Goal: Task Accomplishment & Management: Use online tool/utility

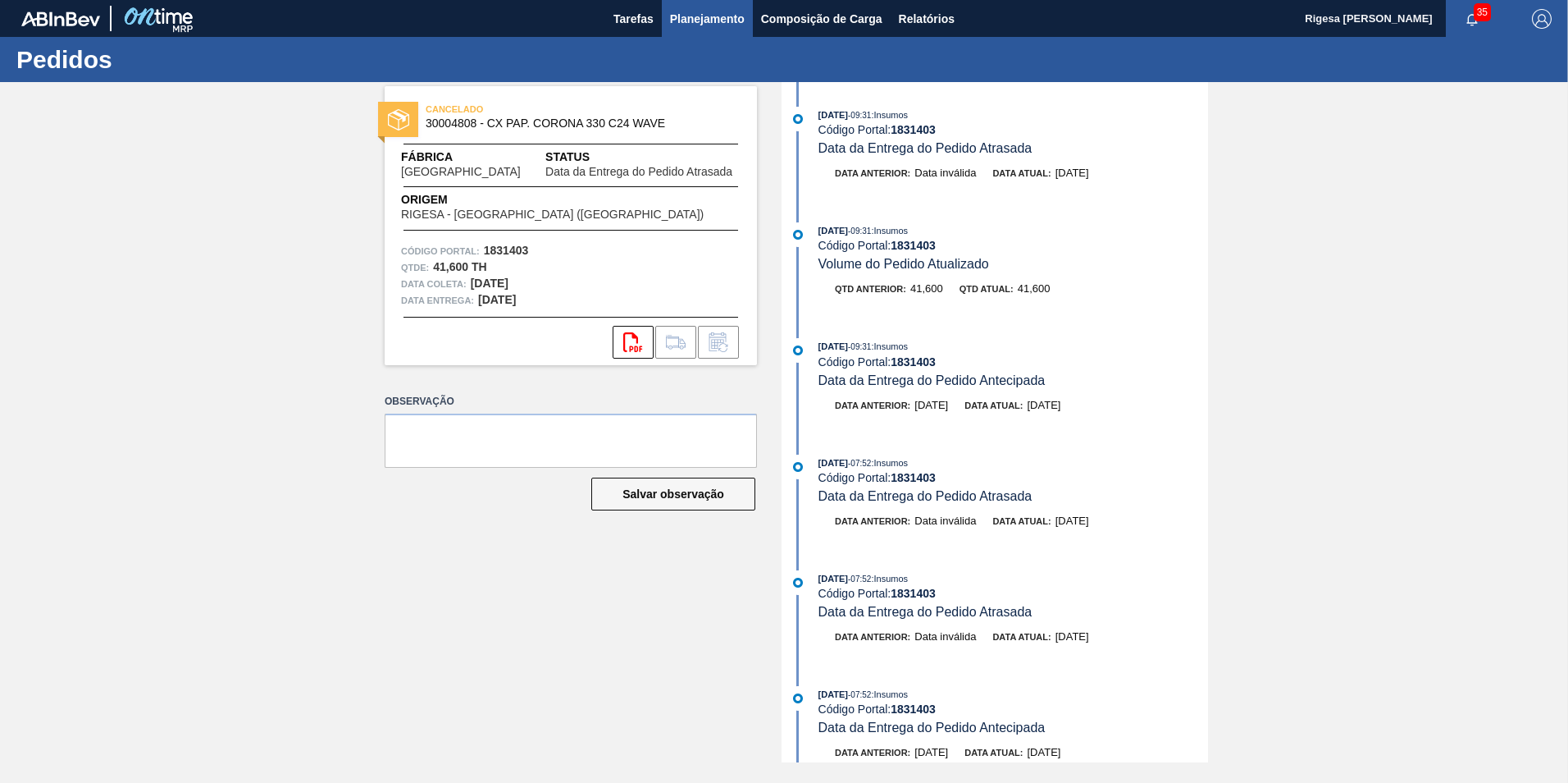
click at [722, 28] on button "Planejamento" at bounding box center [707, 18] width 91 height 37
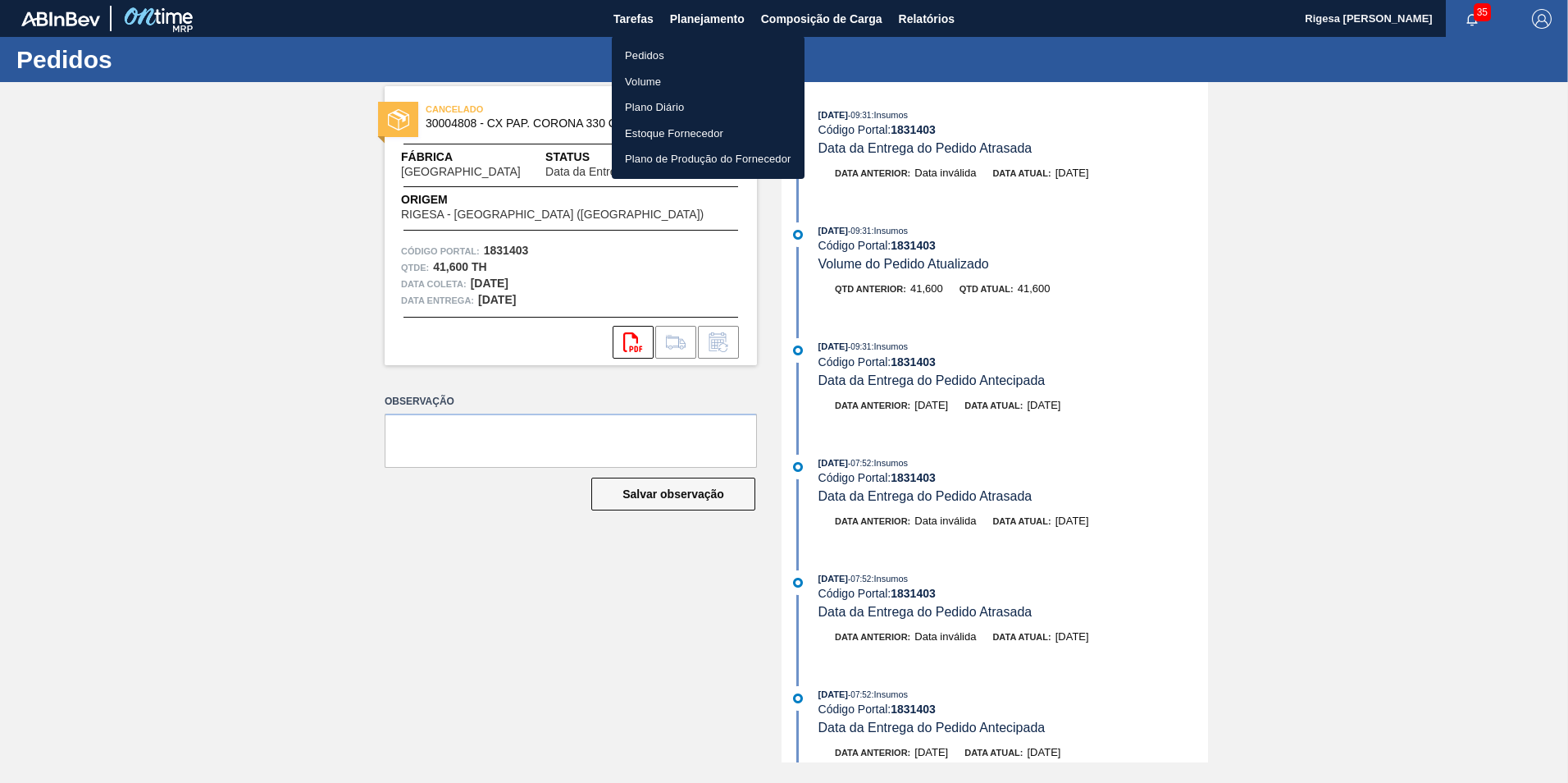
click at [683, 62] on li "Pedidos" at bounding box center [708, 56] width 192 height 27
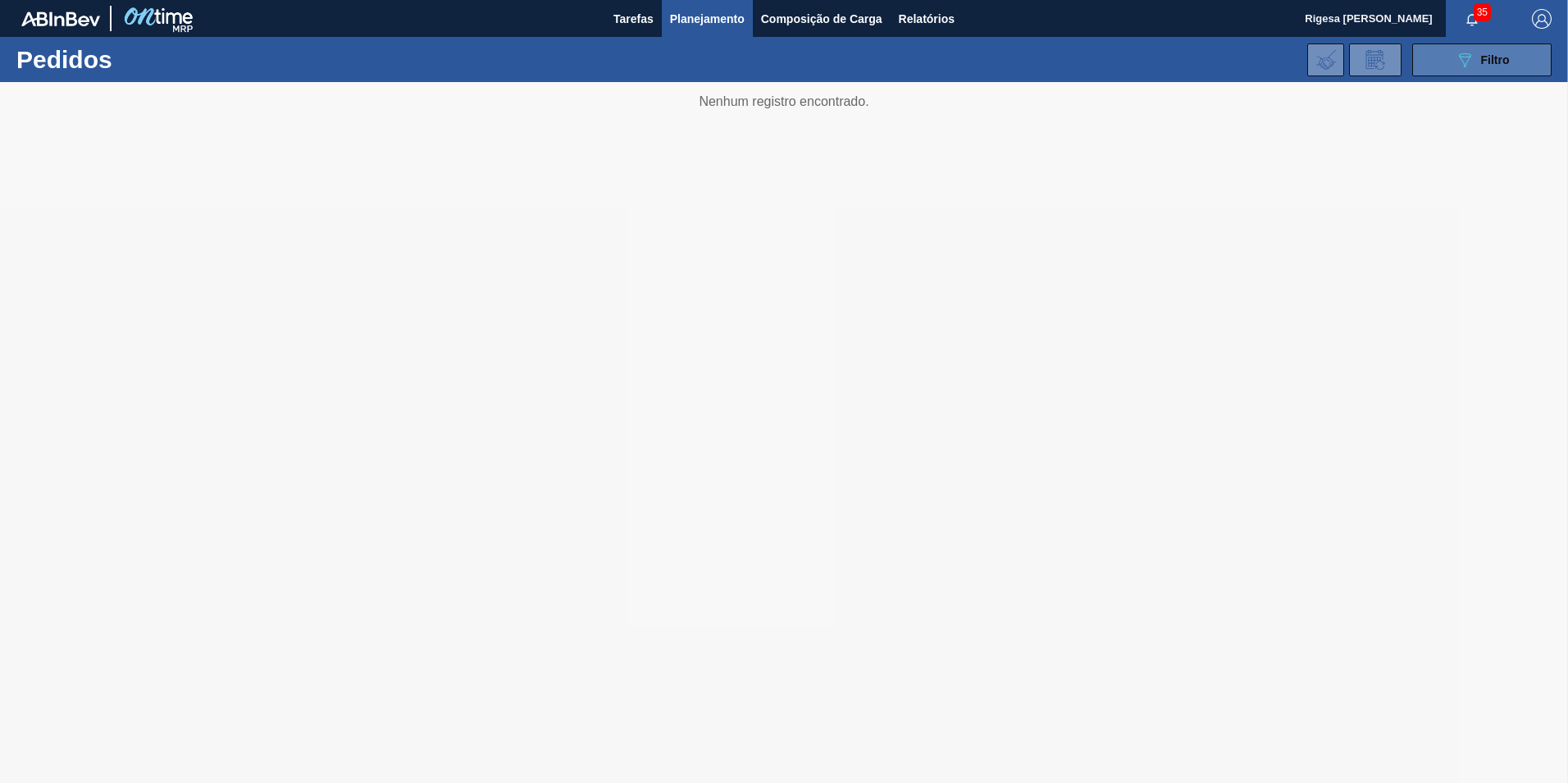
click at [1462, 61] on icon at bounding box center [1465, 60] width 12 height 14
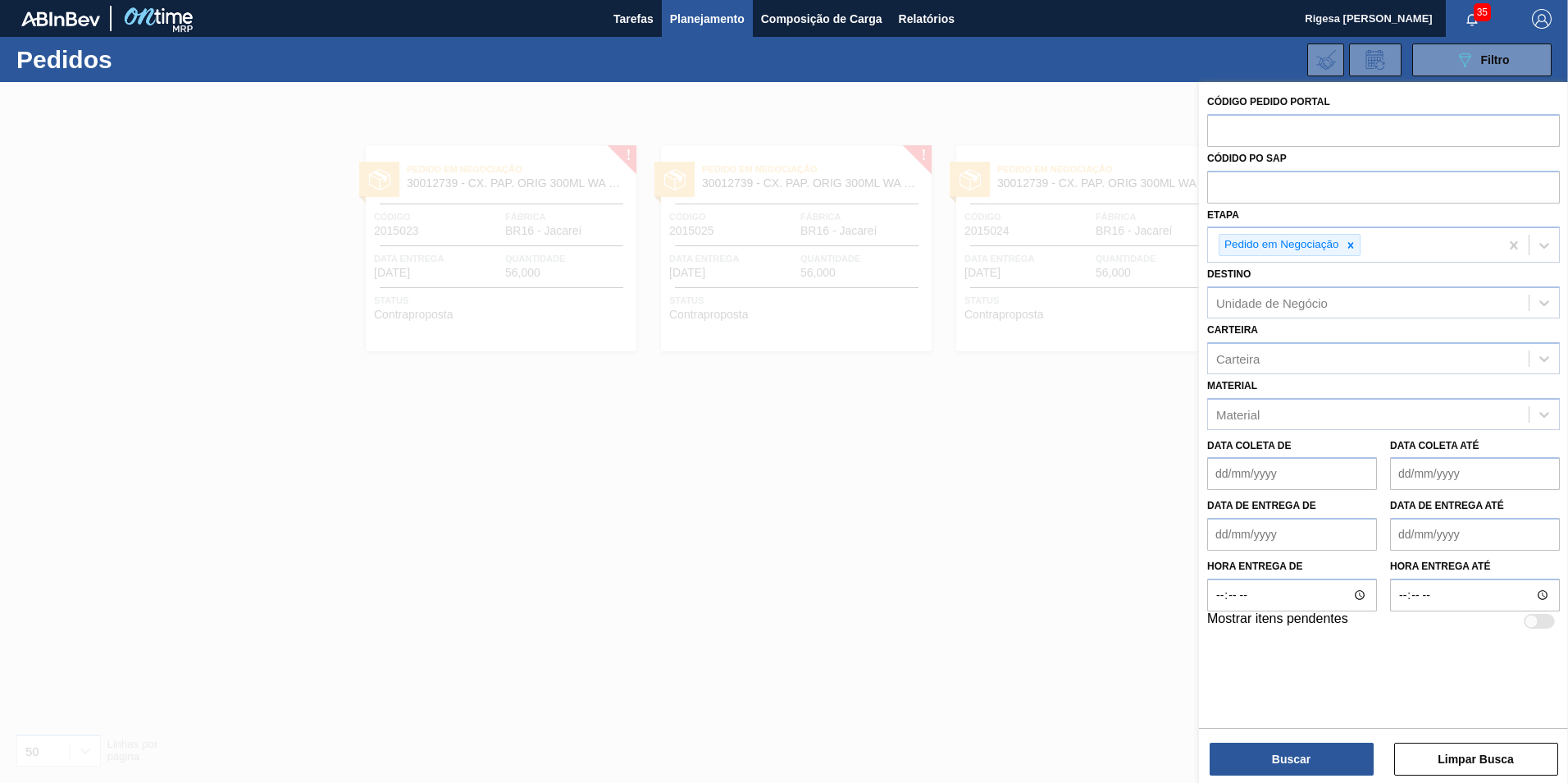
click at [1291, 756] on button "Buscar" at bounding box center [1291, 758] width 164 height 33
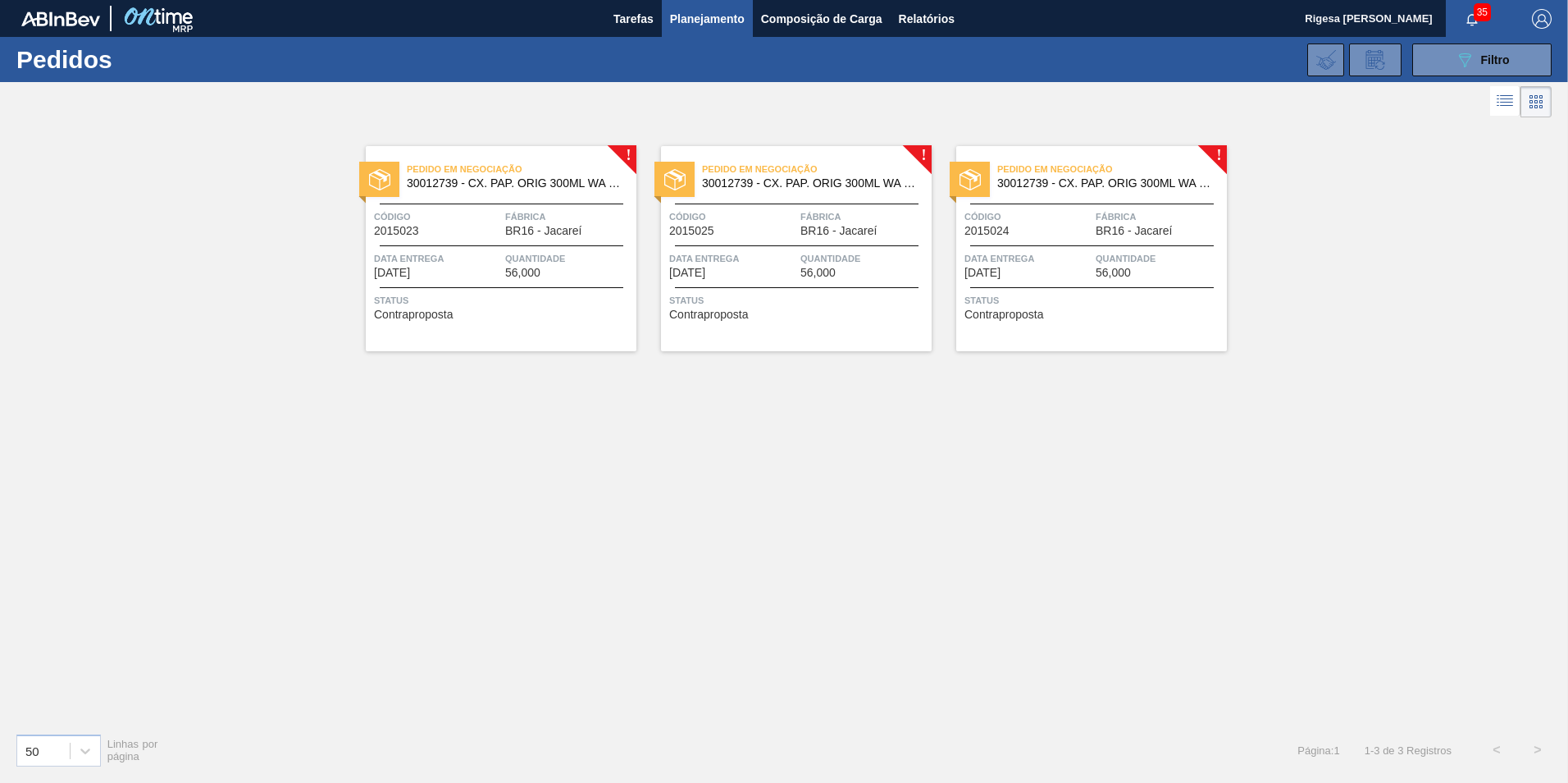
click at [471, 181] on span "30012739 - CX. PAP. ORIG 300ML WA 300ML PROP 429" at bounding box center [514, 183] width 216 height 12
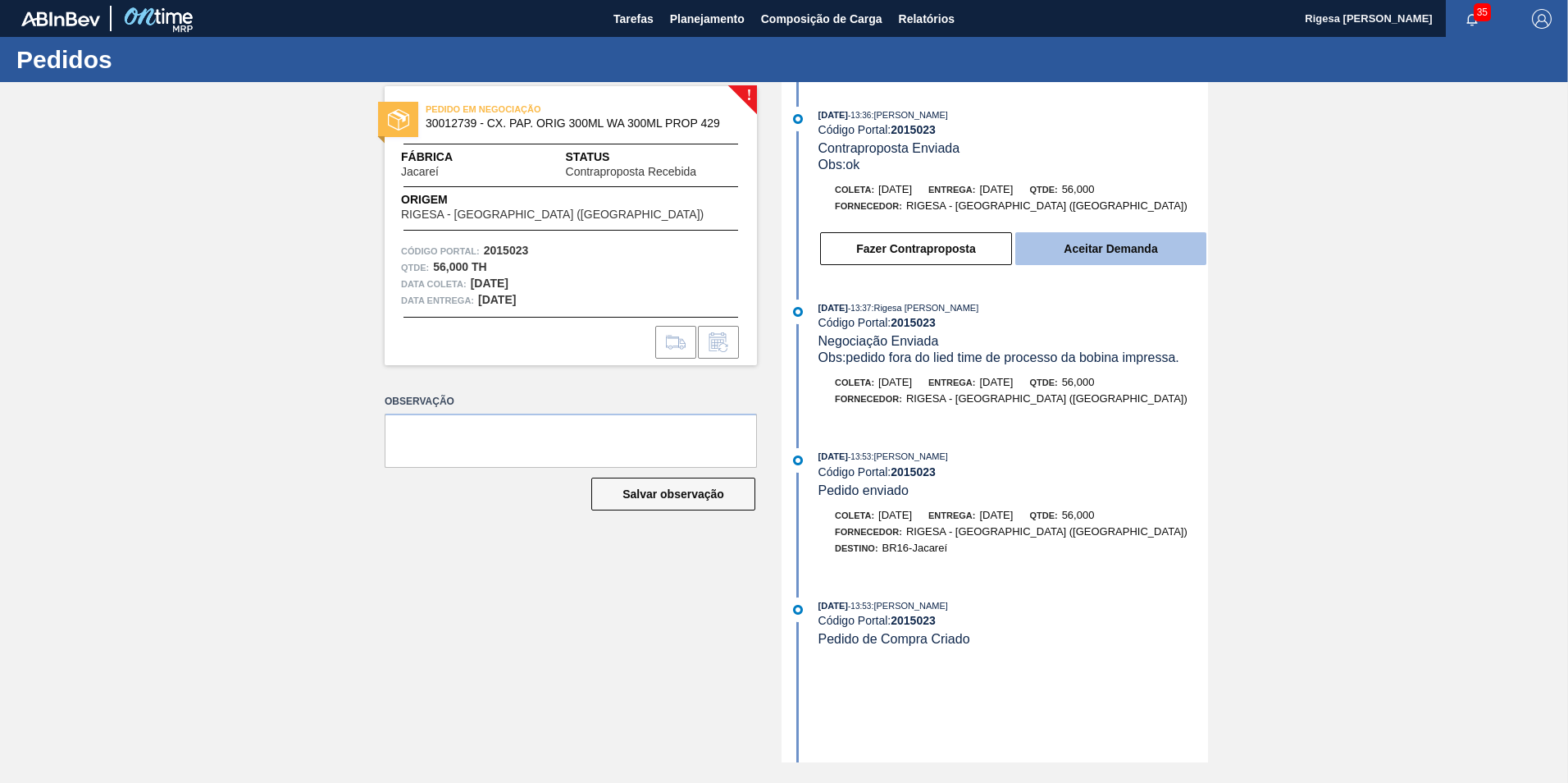
click at [1070, 239] on button "Aceitar Demanda" at bounding box center [1110, 248] width 191 height 33
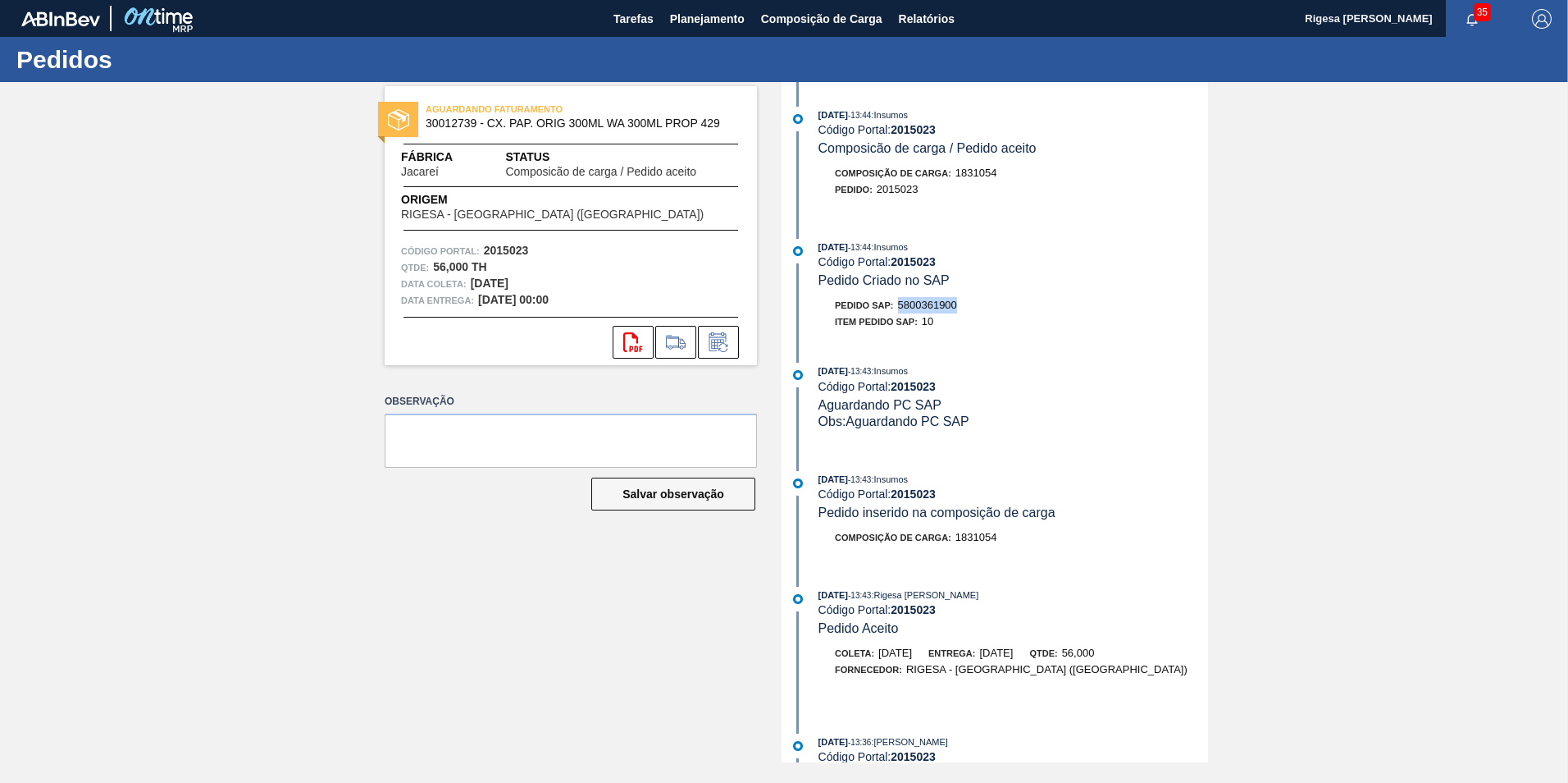
drag, startPoint x: 963, startPoint y: 298, endPoint x: 900, endPoint y: 301, distance: 63.1
click at [900, 301] on div "Pedido SAP: 5800361900" at bounding box center [1013, 304] width 389 height 16
copy span "5800361900"
click at [692, 15] on span "Planejamento" at bounding box center [707, 19] width 75 height 20
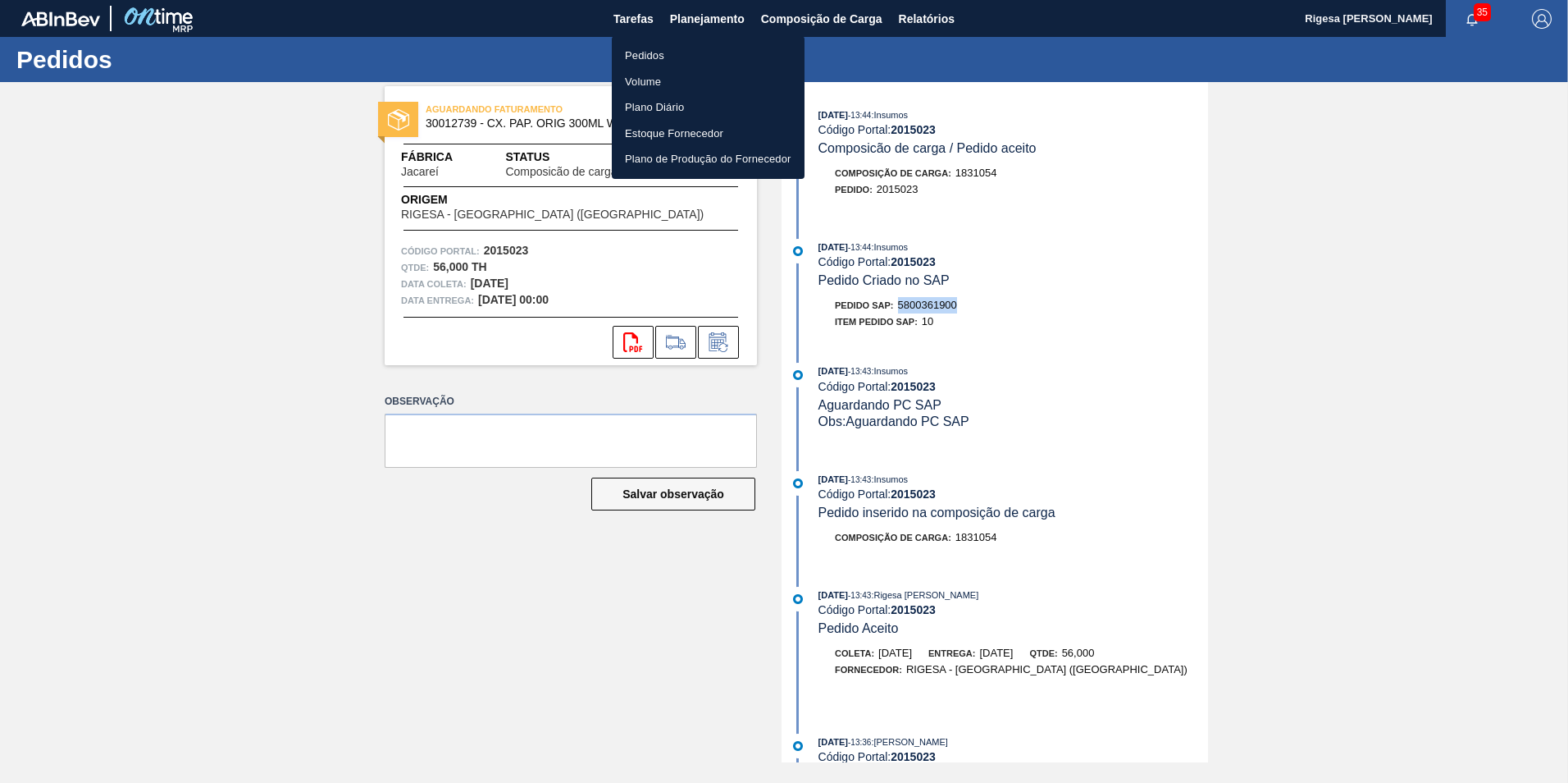
click at [679, 54] on li "Pedidos" at bounding box center [708, 56] width 192 height 27
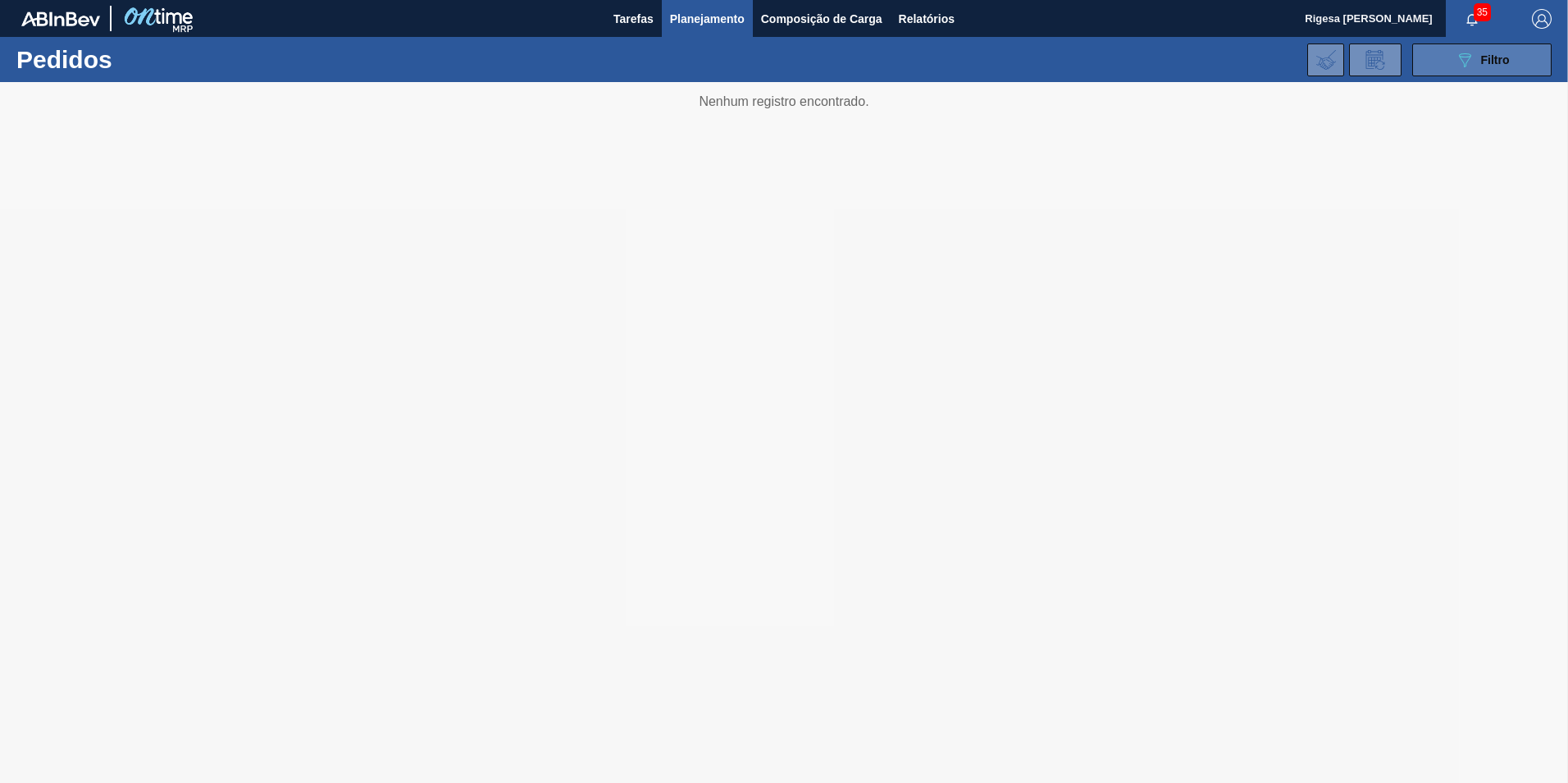
click at [1507, 57] on span "Filtro" at bounding box center [1495, 60] width 28 height 13
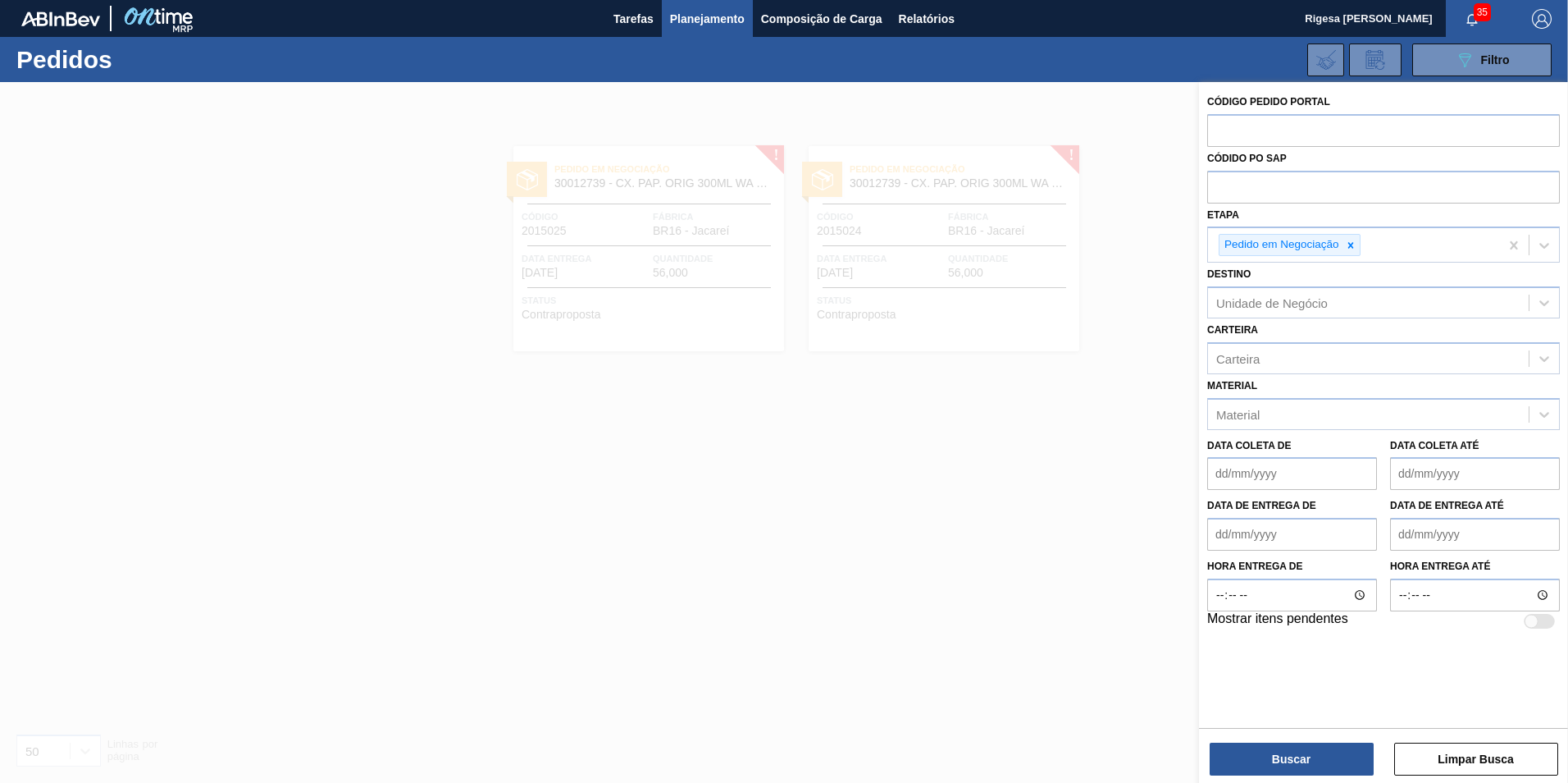
click at [1283, 761] on button "Buscar" at bounding box center [1291, 758] width 164 height 33
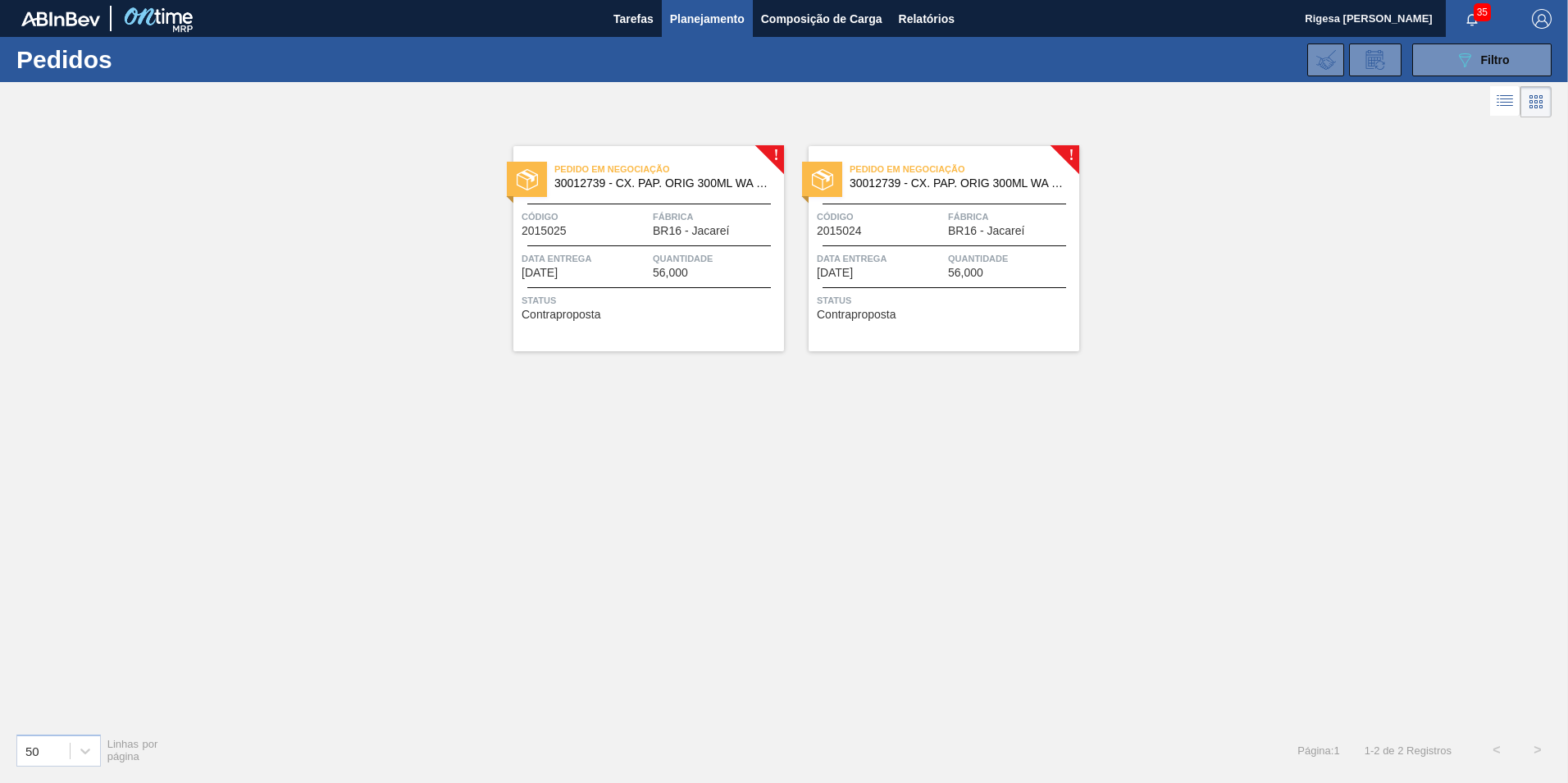
click at [638, 303] on span "Status" at bounding box center [650, 300] width 259 height 16
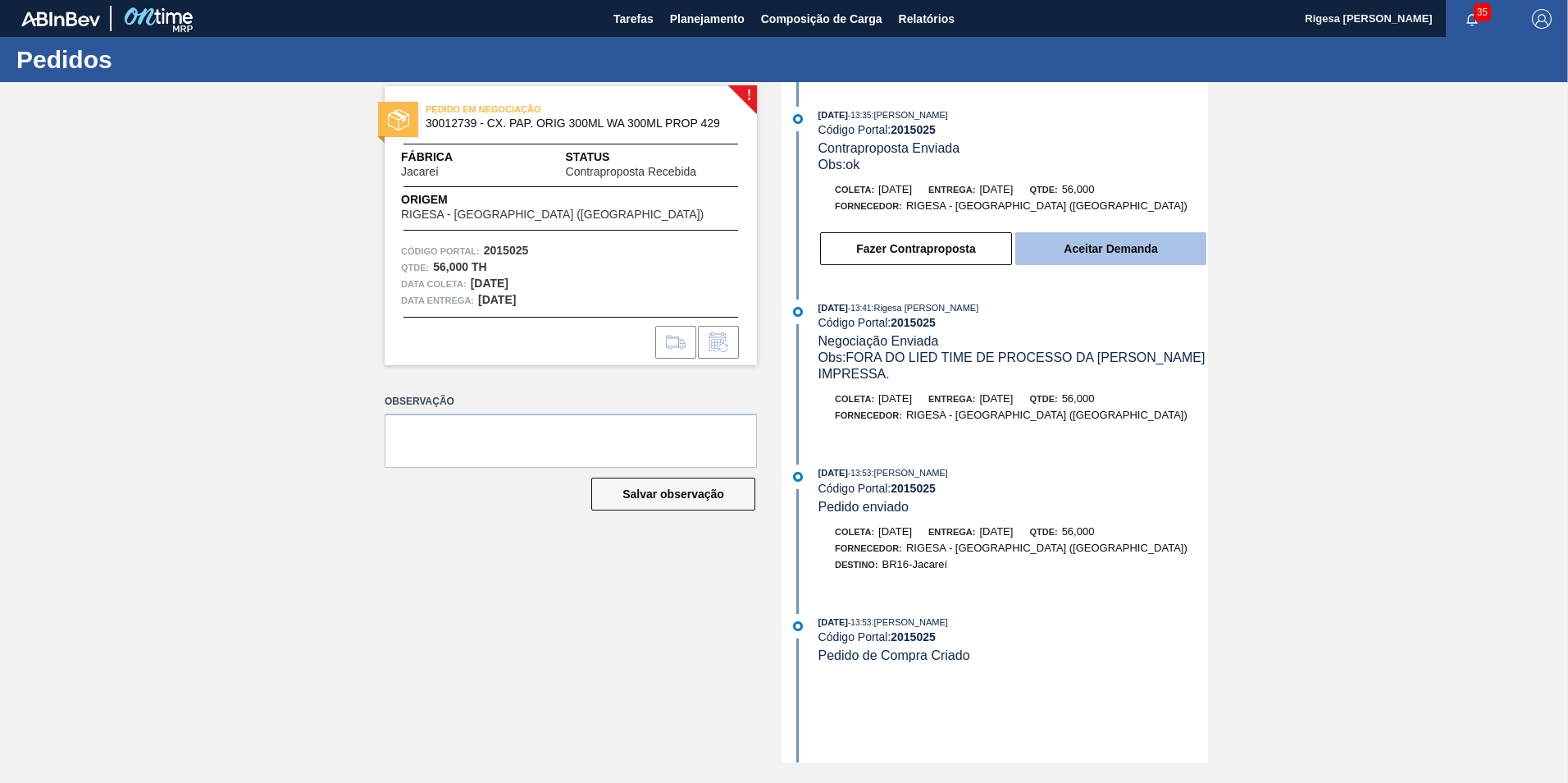
click at [1084, 243] on button "Aceitar Demanda" at bounding box center [1110, 248] width 191 height 33
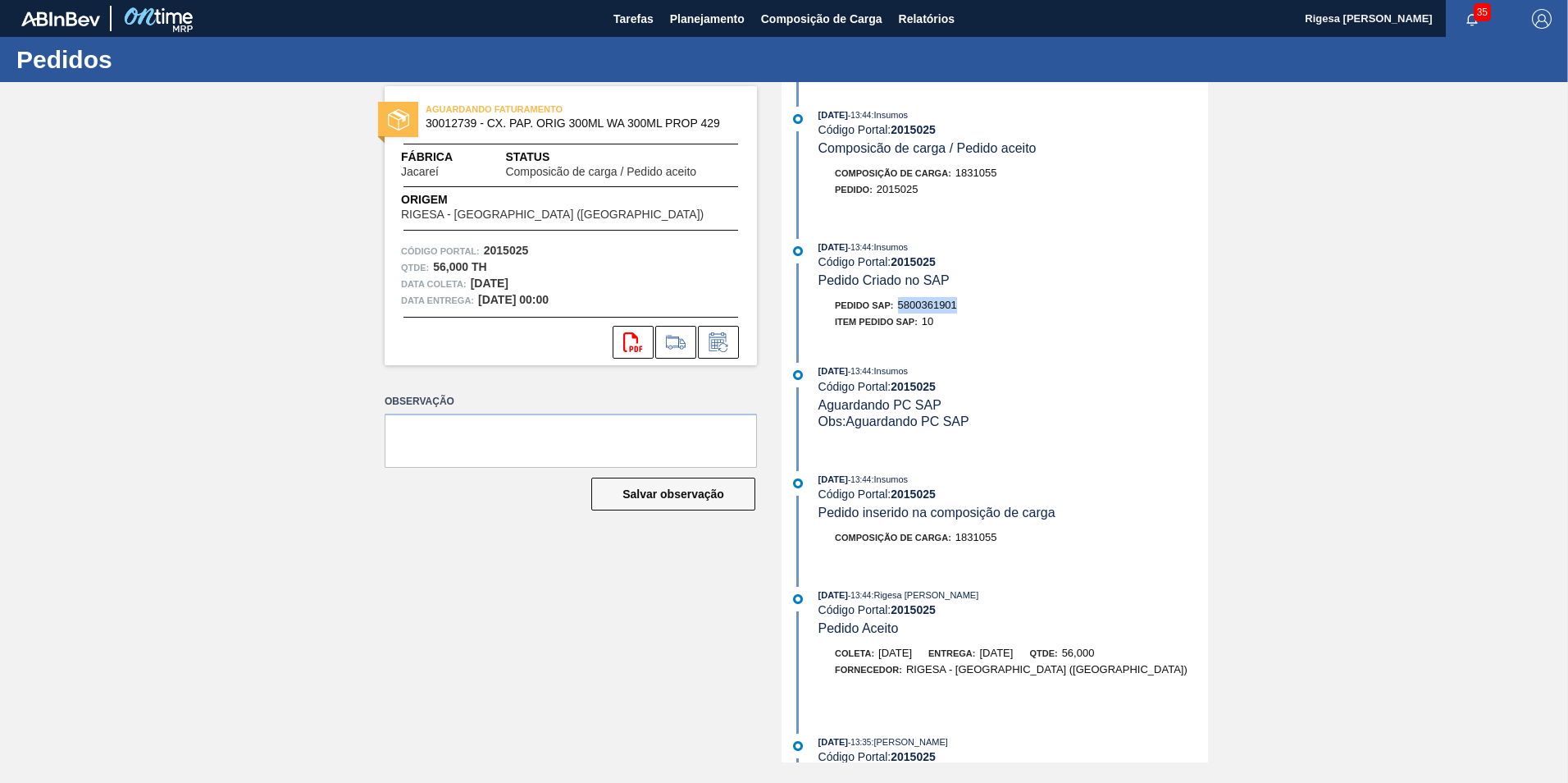
drag, startPoint x: 921, startPoint y: 303, endPoint x: 899, endPoint y: 306, distance: 22.2
click at [899, 306] on div "Pedido SAP: 5800361901" at bounding box center [1013, 304] width 389 height 16
click at [694, 23] on span "Planejamento" at bounding box center [707, 19] width 75 height 20
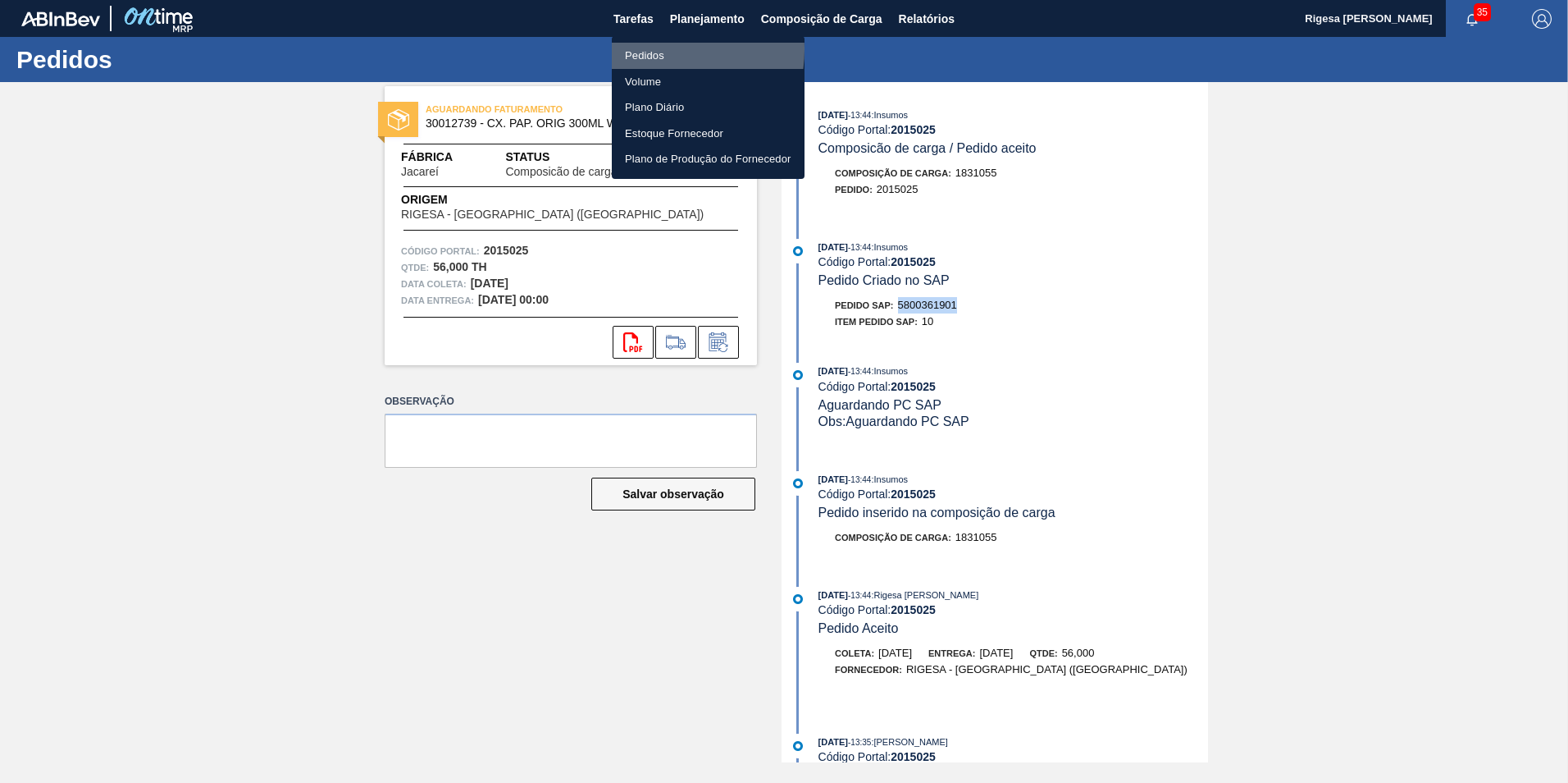
click at [649, 49] on li "Pedidos" at bounding box center [708, 56] width 192 height 27
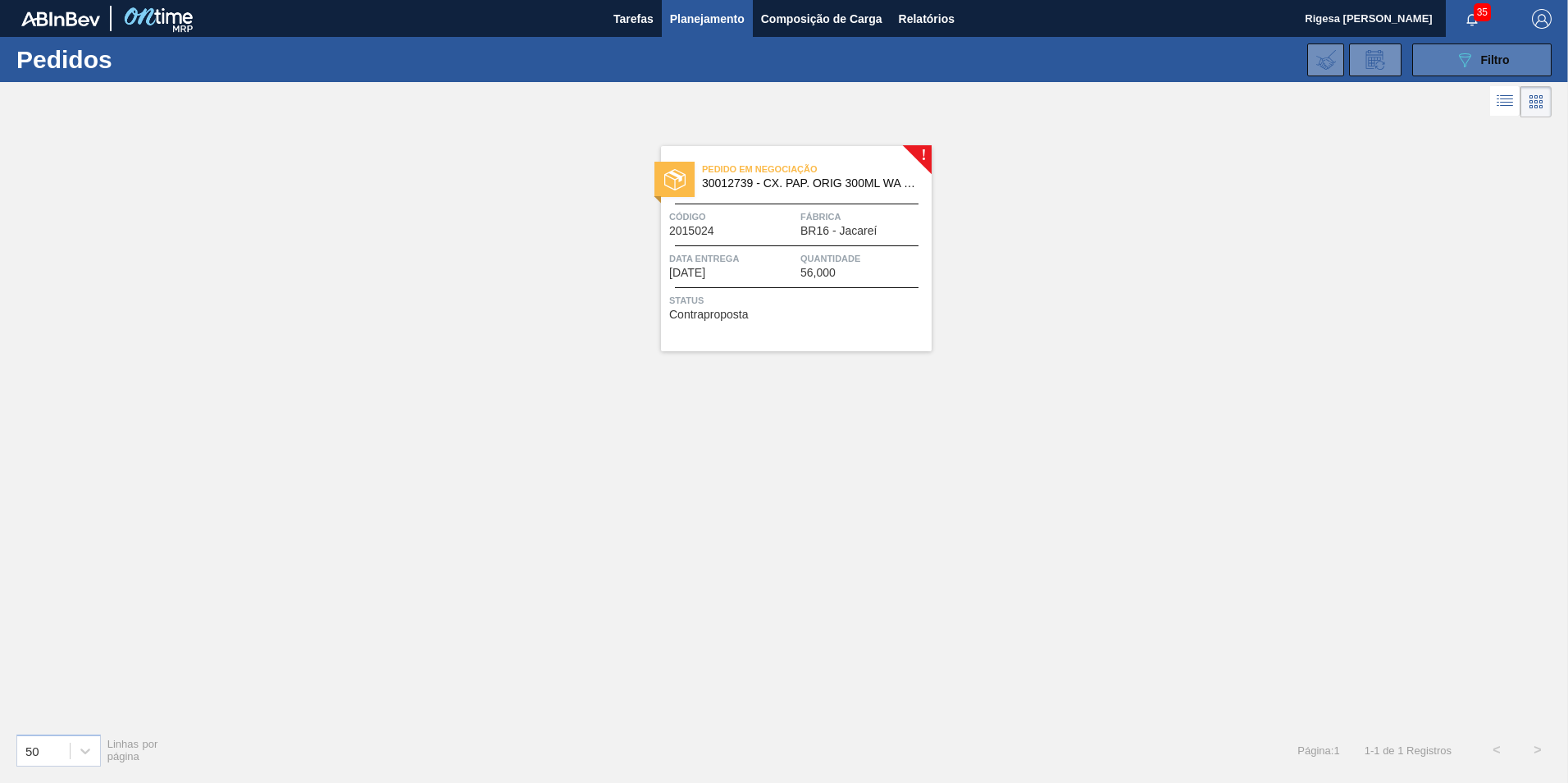
click at [1445, 64] on button "089F7B8B-B2A5-4AFE-B5C0-19BA573D28AC Filtro" at bounding box center [1481, 60] width 139 height 33
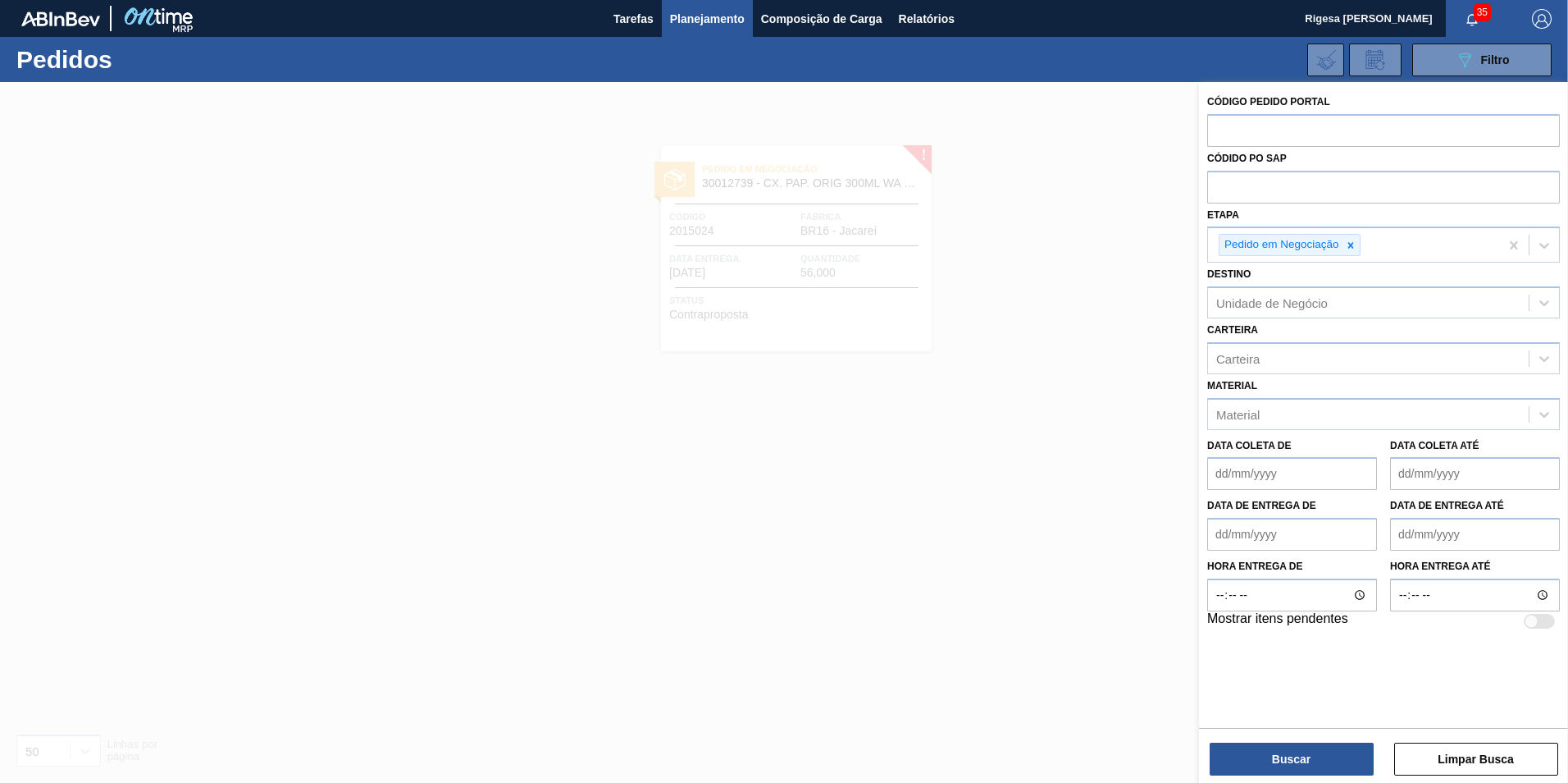
click at [1006, 209] on div at bounding box center [784, 474] width 1568 height 783
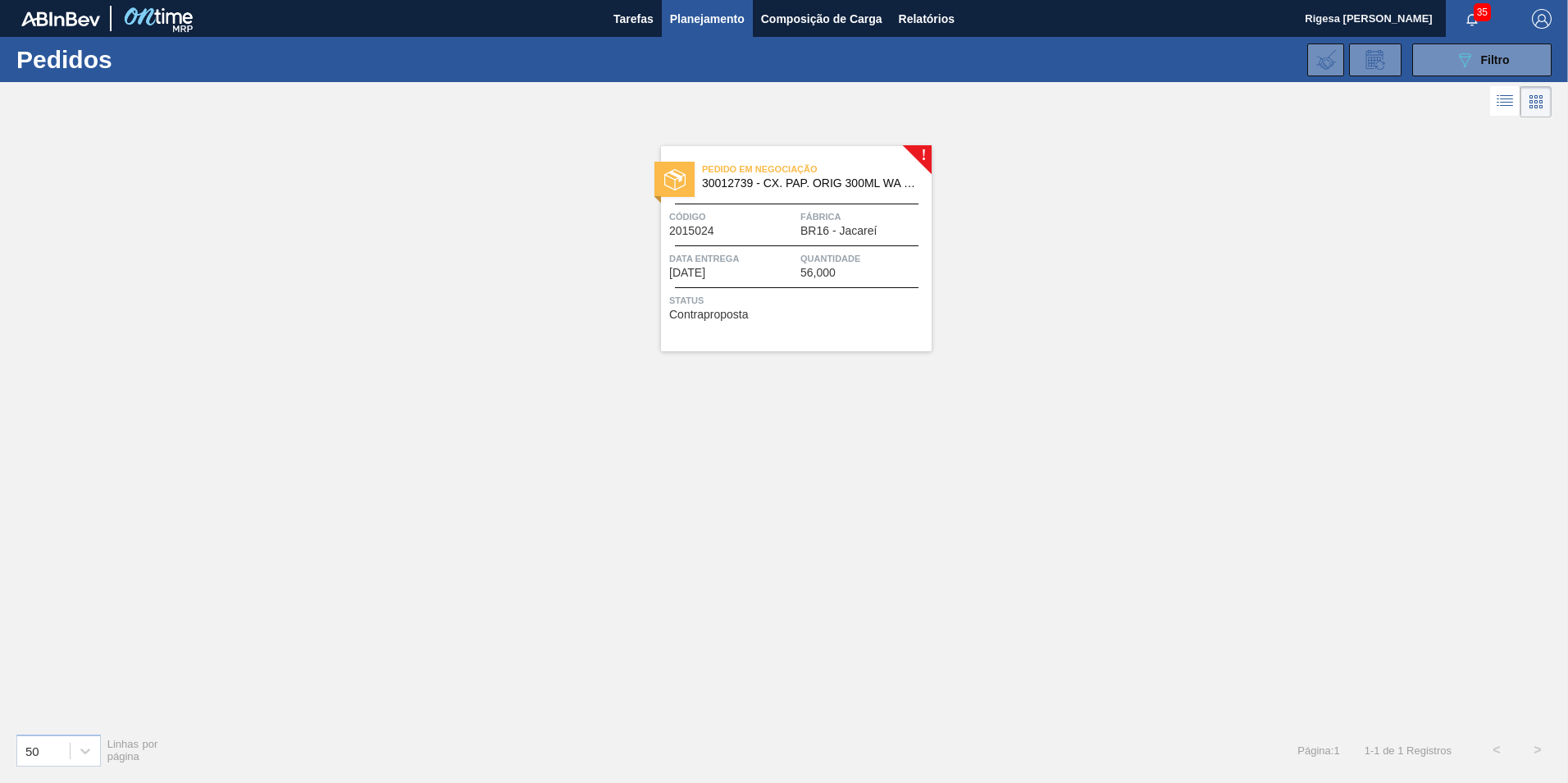
click at [775, 213] on span "Código" at bounding box center [732, 216] width 127 height 16
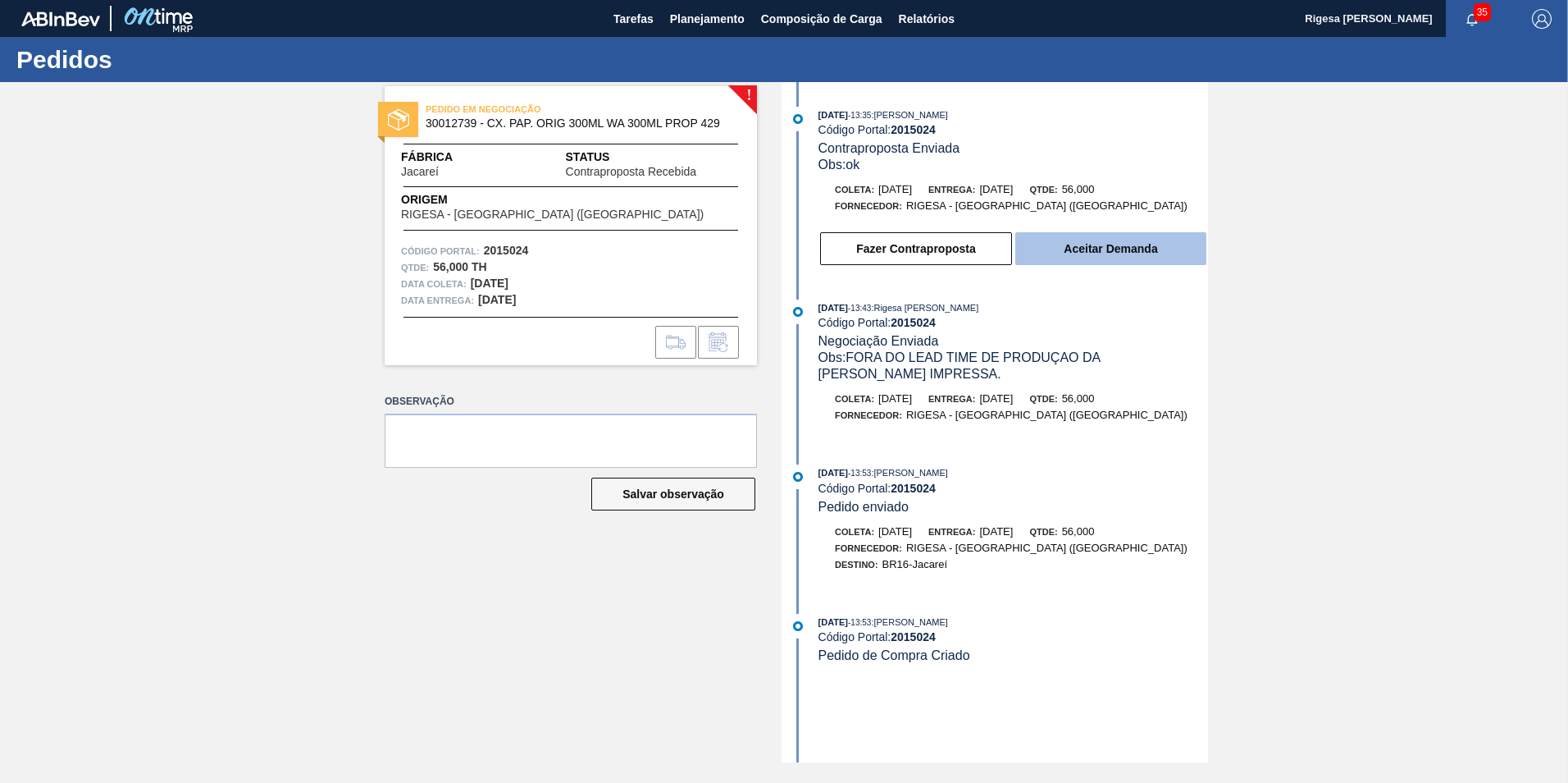
click at [1062, 243] on button "Aceitar Demanda" at bounding box center [1110, 248] width 191 height 33
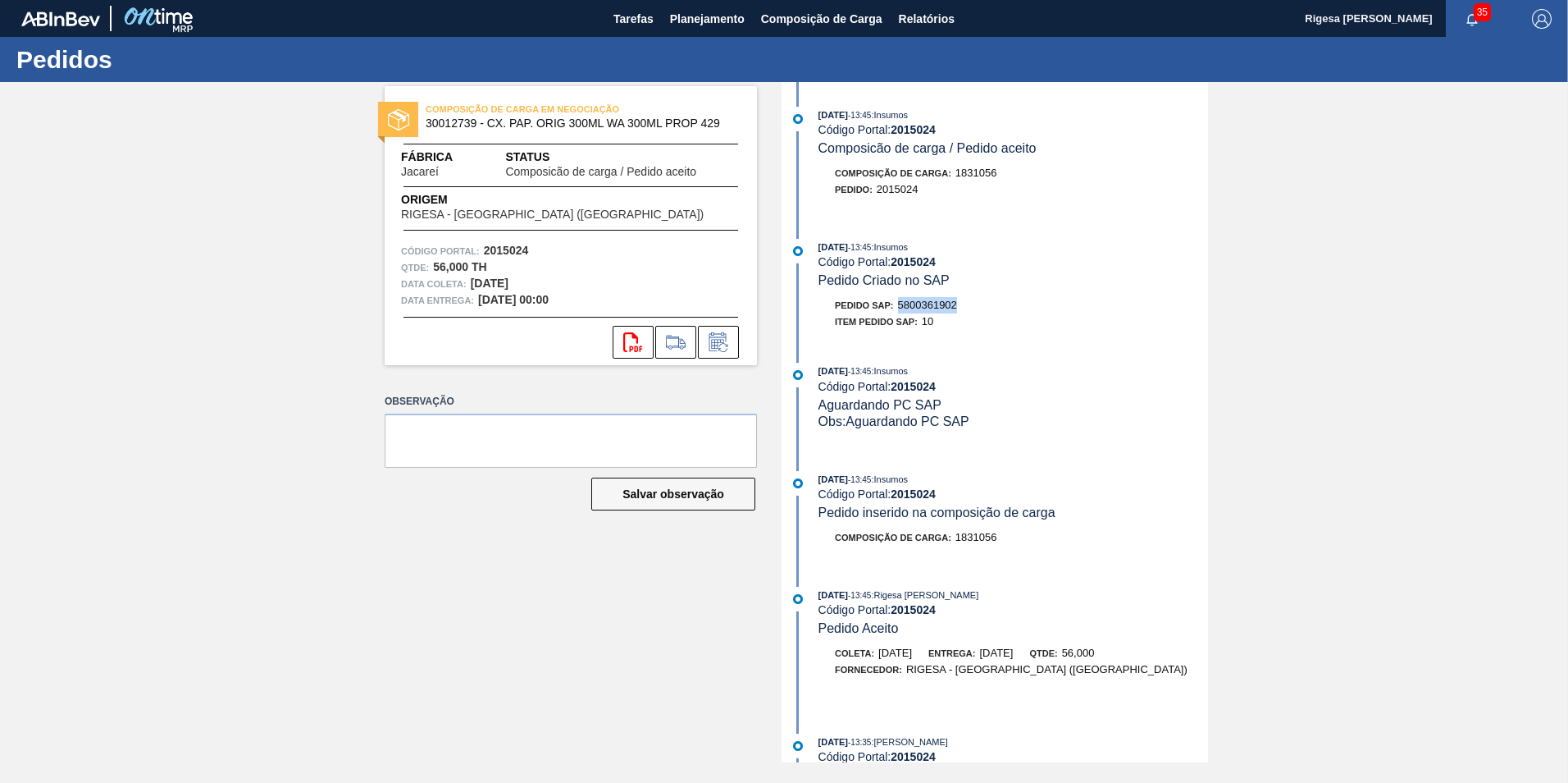
drag, startPoint x: 968, startPoint y: 298, endPoint x: 899, endPoint y: 303, distance: 69.2
click at [899, 303] on div "Pedido SAP: 5800361902" at bounding box center [1013, 304] width 389 height 16
copy span "5800361902"
click at [691, 15] on span "Planejamento" at bounding box center [707, 19] width 75 height 20
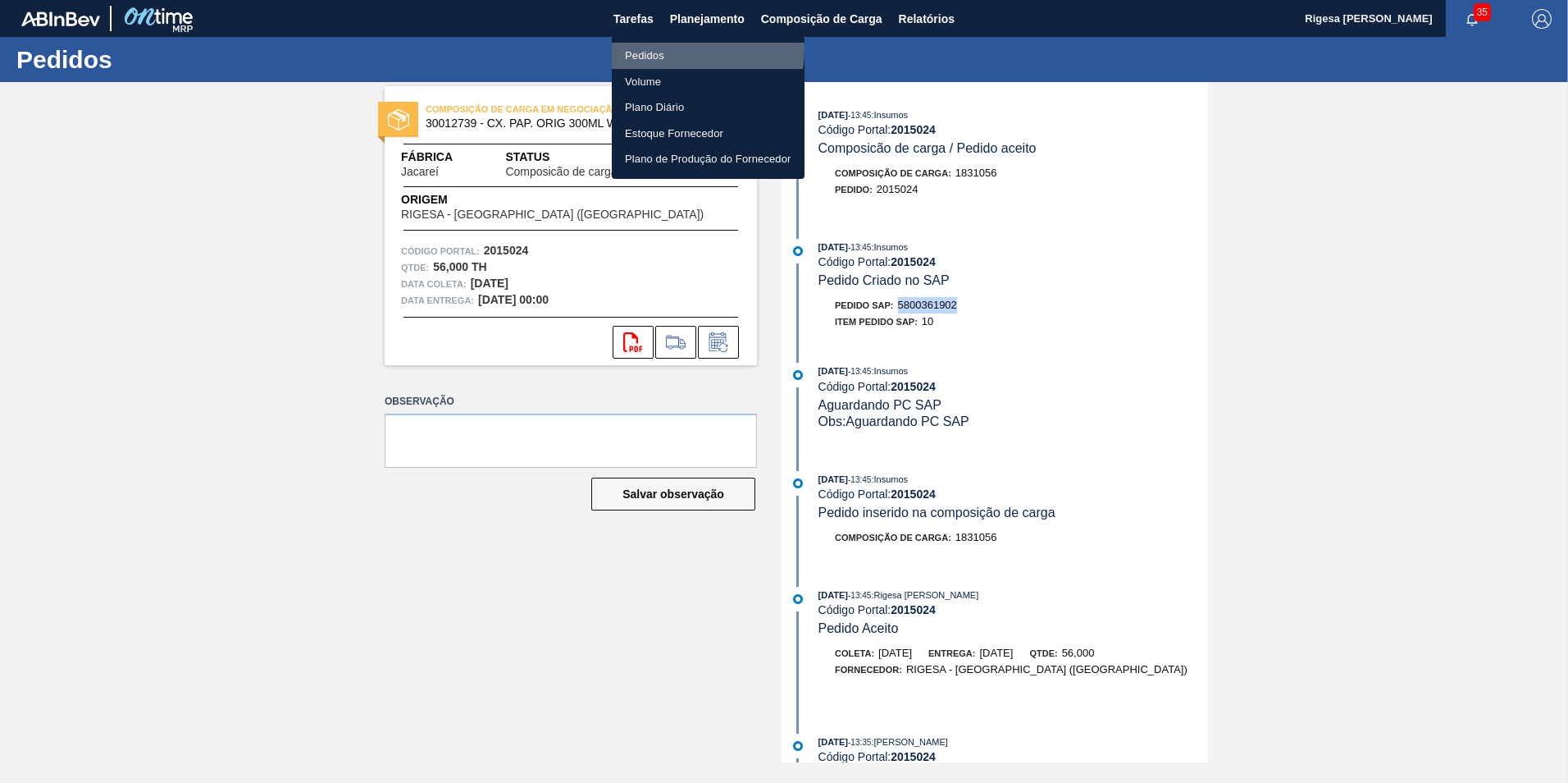
click at [665, 48] on li "Pedidos" at bounding box center [708, 56] width 192 height 27
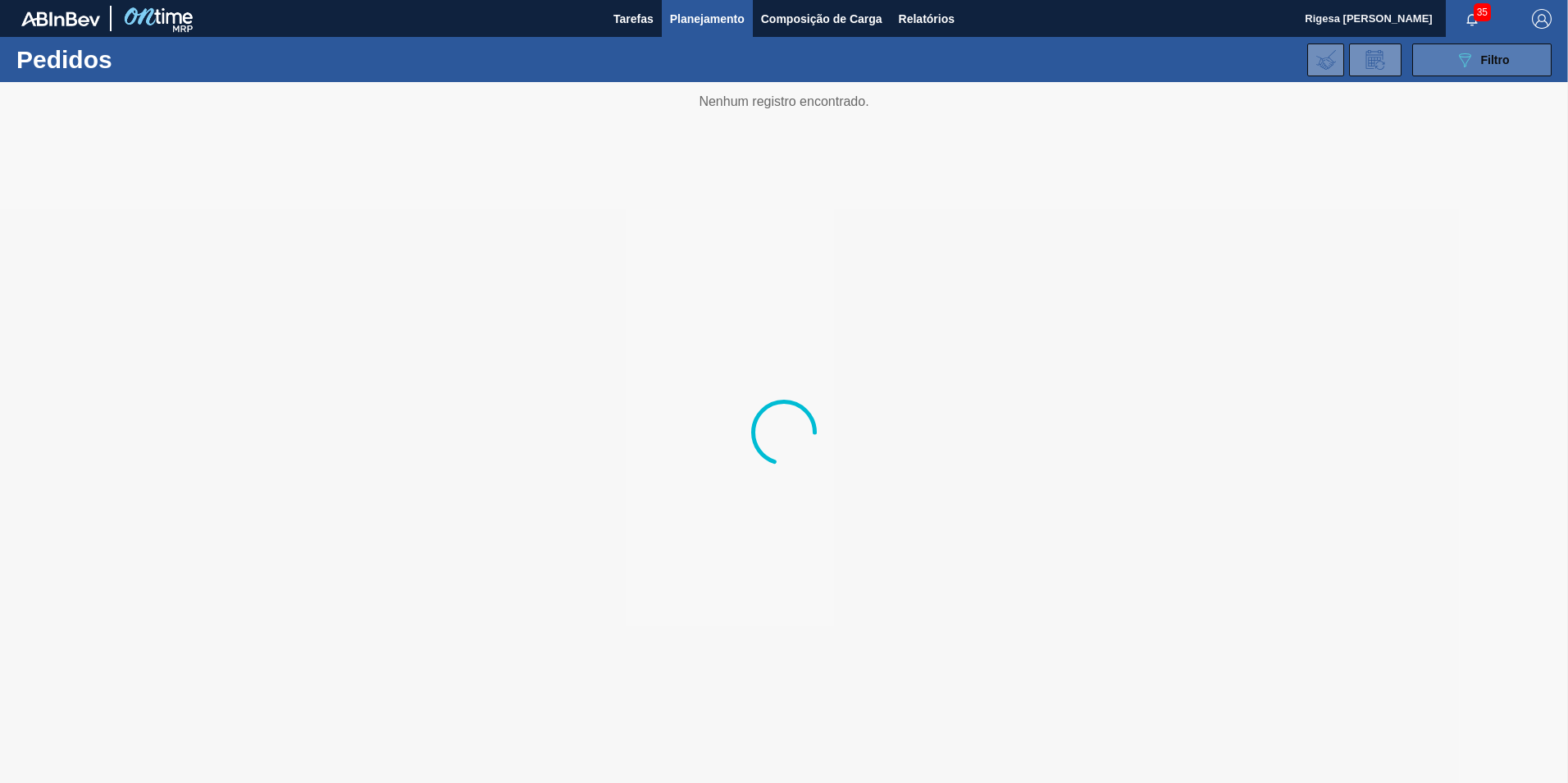
click at [1472, 47] on button "089F7B8B-B2A5-4AFE-B5C0-19BA573D28AC Filtro" at bounding box center [1481, 60] width 139 height 33
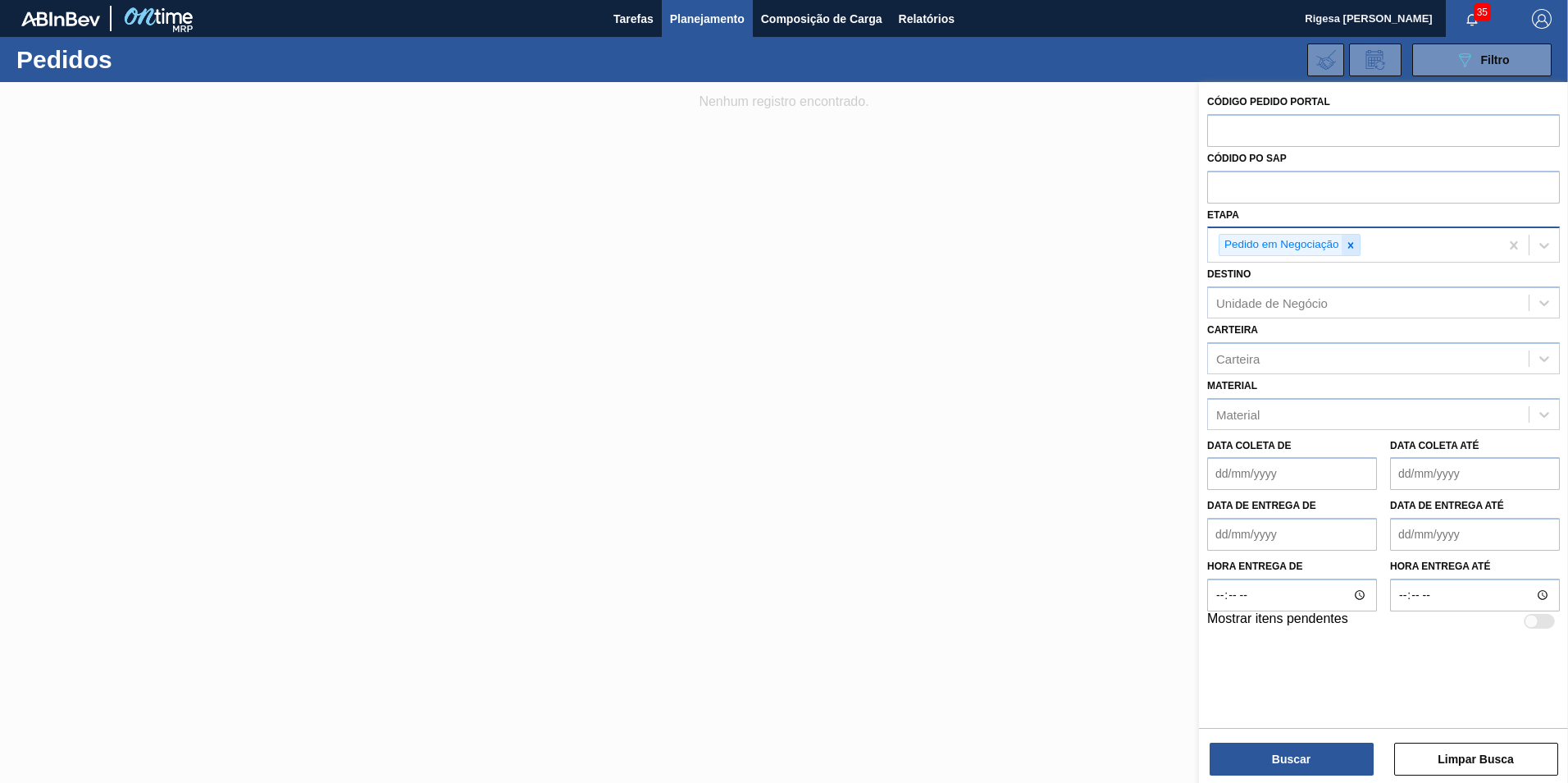
click at [1348, 252] on div at bounding box center [1350, 246] width 18 height 21
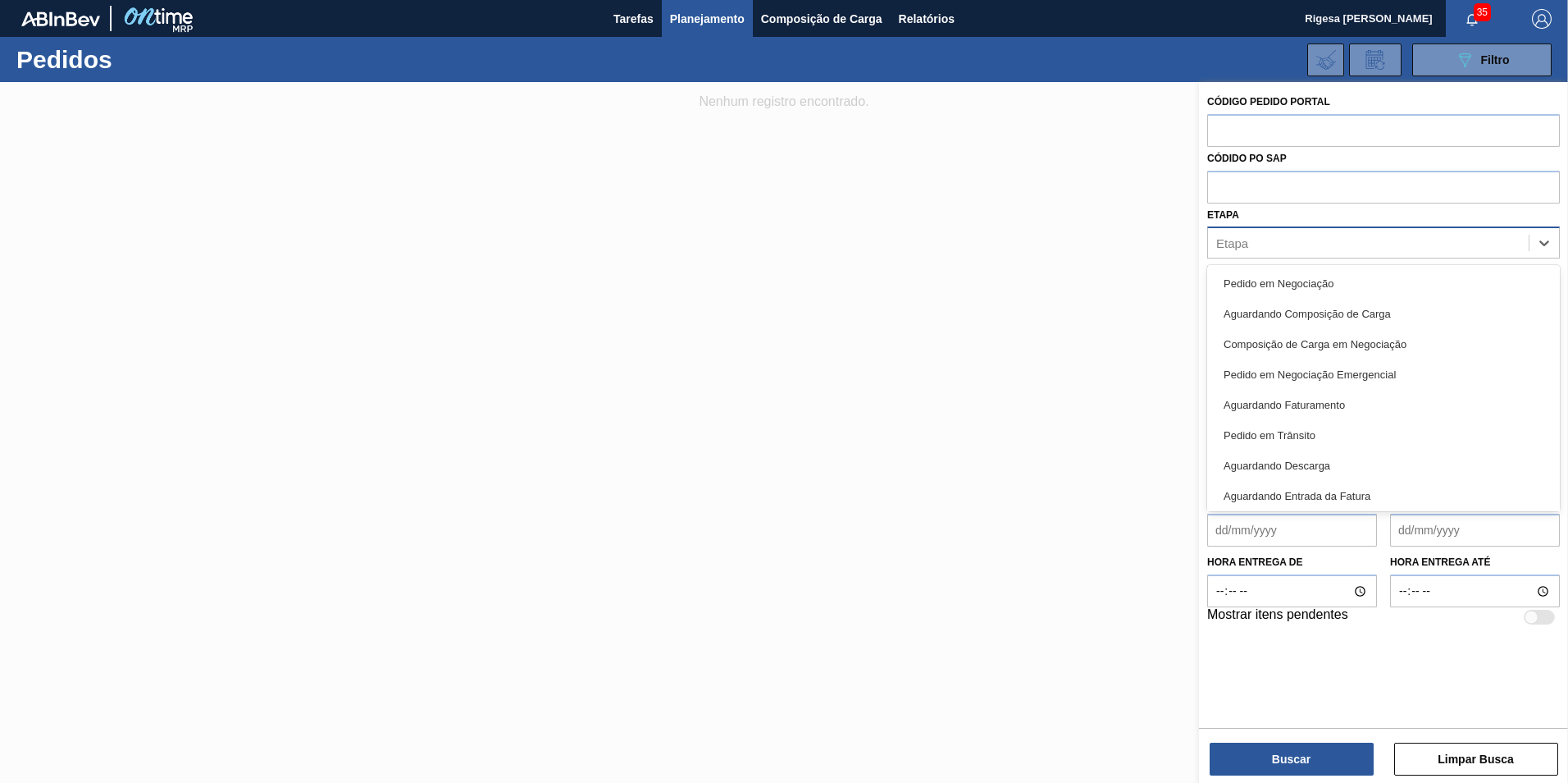
click at [1348, 251] on div "Etapa" at bounding box center [1368, 243] width 320 height 24
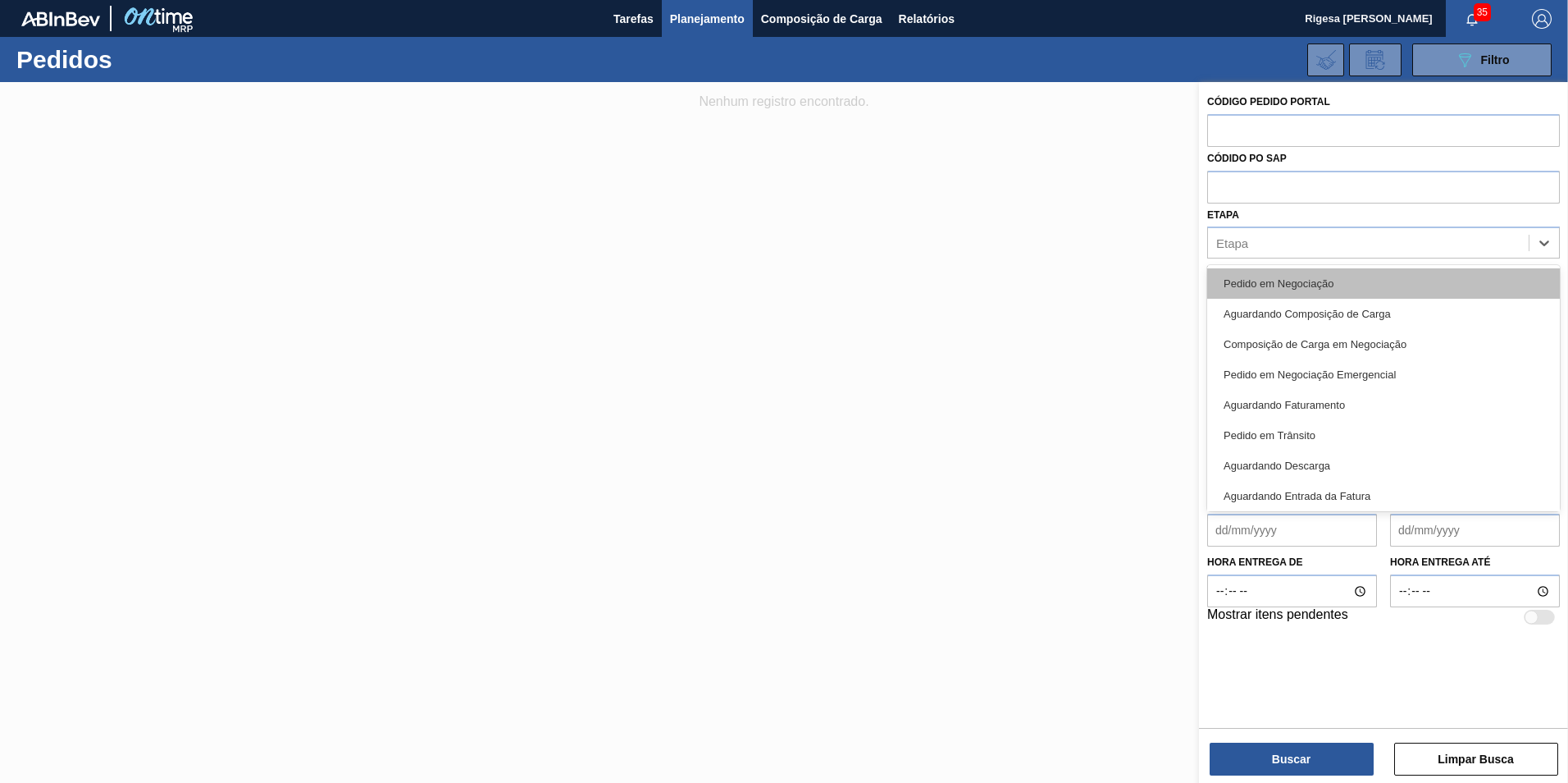
click at [1322, 283] on div "Pedido em Negociação" at bounding box center [1383, 283] width 352 height 30
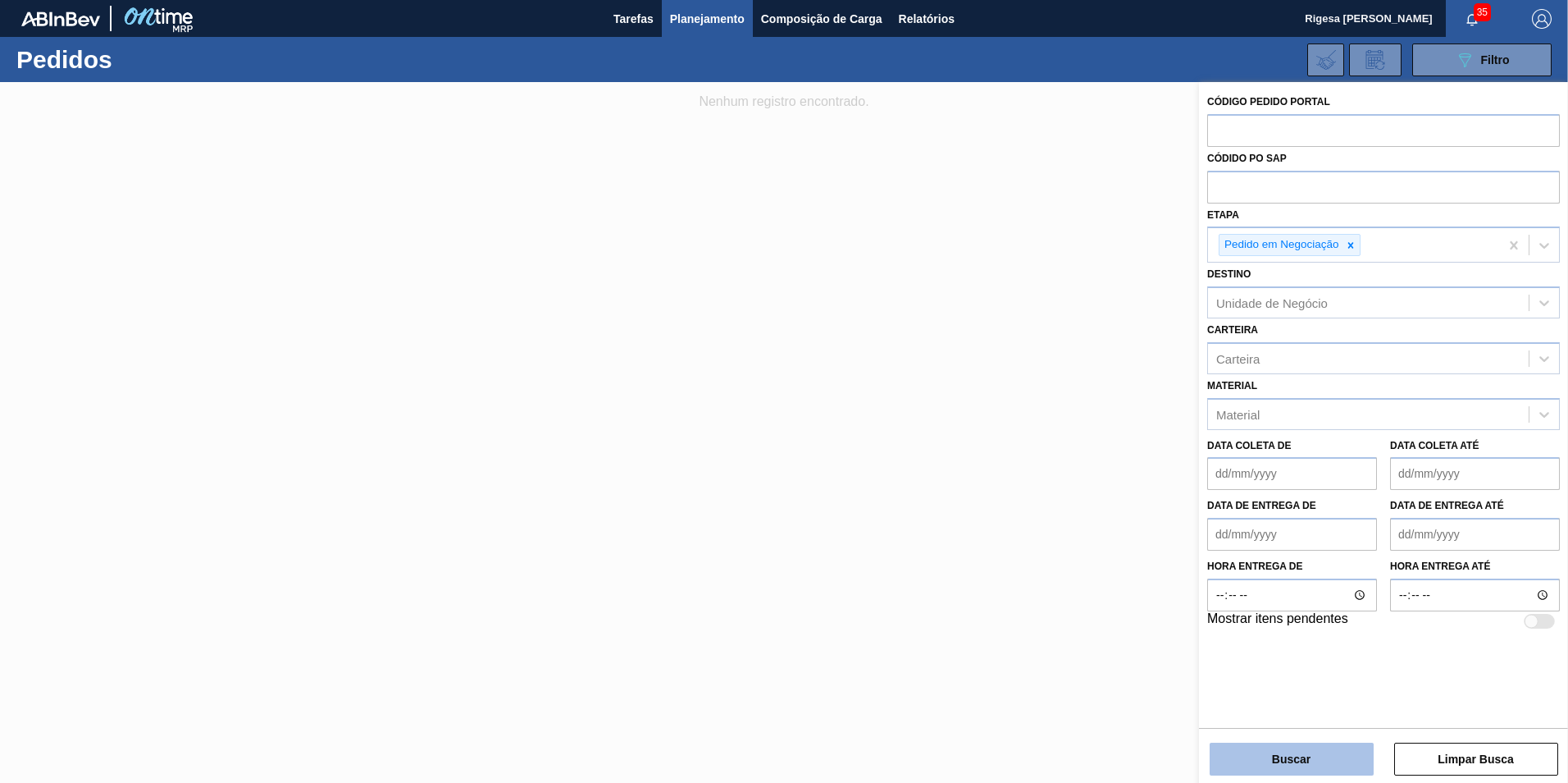
click at [1276, 762] on button "Buscar" at bounding box center [1291, 758] width 164 height 33
